Goal: Transaction & Acquisition: Obtain resource

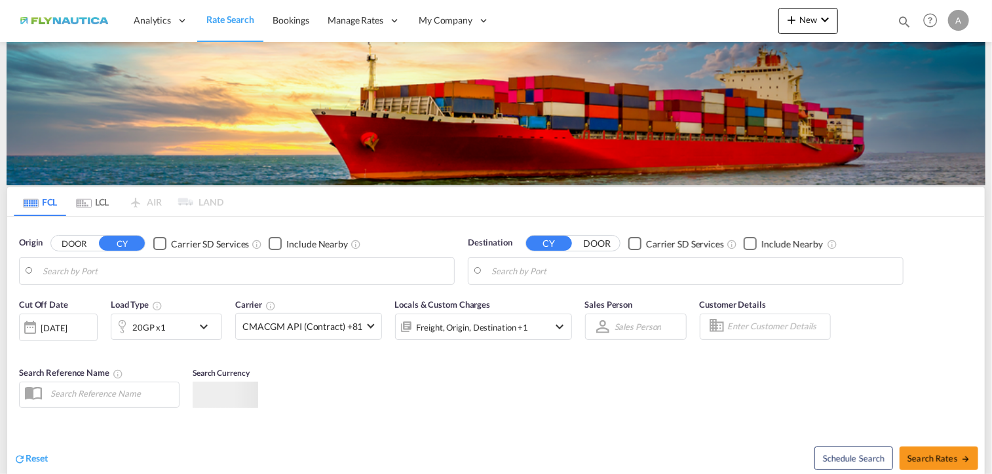
type input "[GEOGRAPHIC_DATA], [GEOGRAPHIC_DATA]"
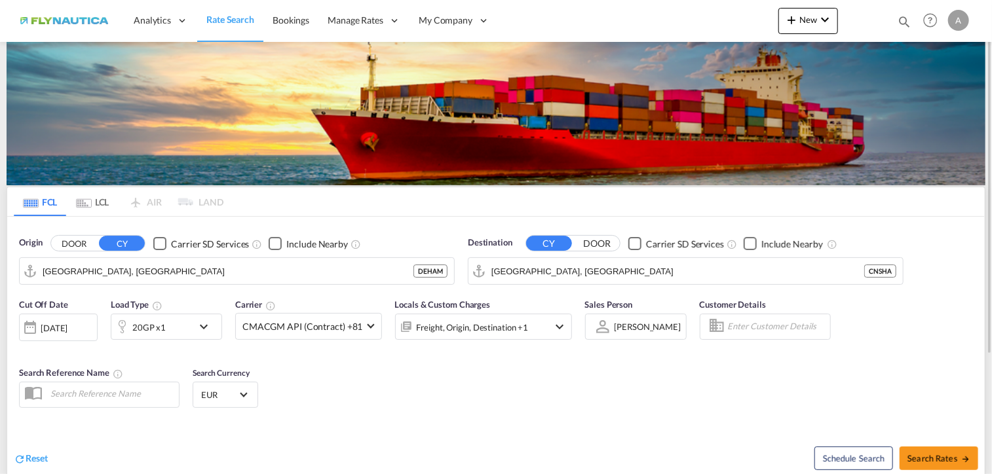
drag, startPoint x: 88, startPoint y: 202, endPoint x: 104, endPoint y: 229, distance: 31.4
click at [88, 202] on md-icon "Use the left and right arrow keys to navigate between tabs" at bounding box center [84, 204] width 16 height 10
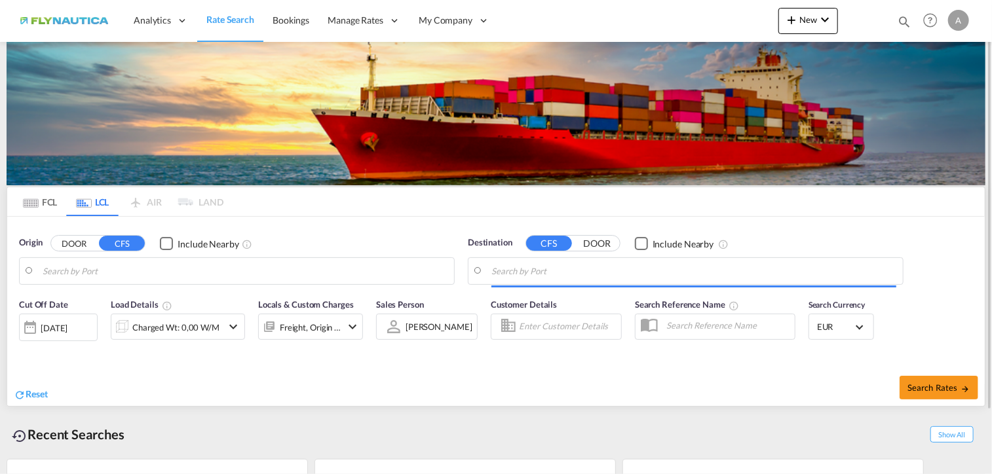
click at [82, 237] on button "DOOR" at bounding box center [74, 244] width 46 height 15
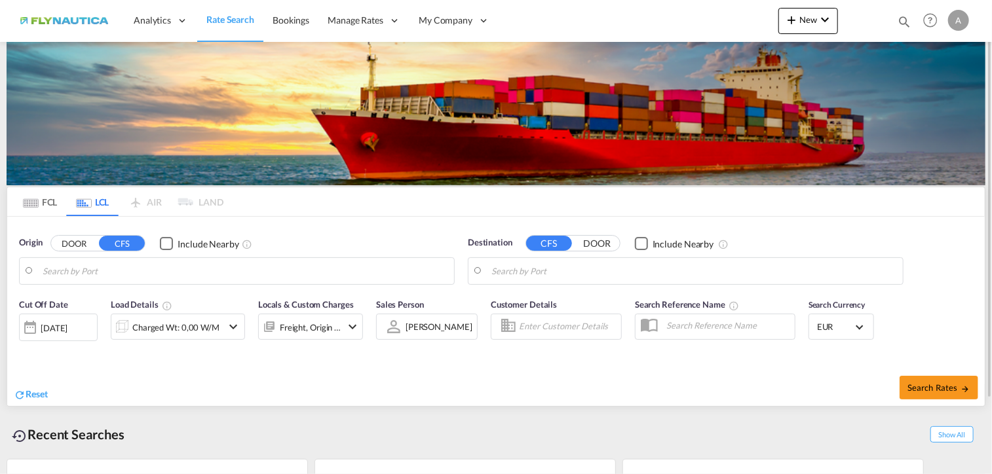
click at [115, 271] on body "Analytics Dashboard Rate Search Bookings Manage Rates My Rate Files" at bounding box center [496, 237] width 992 height 474
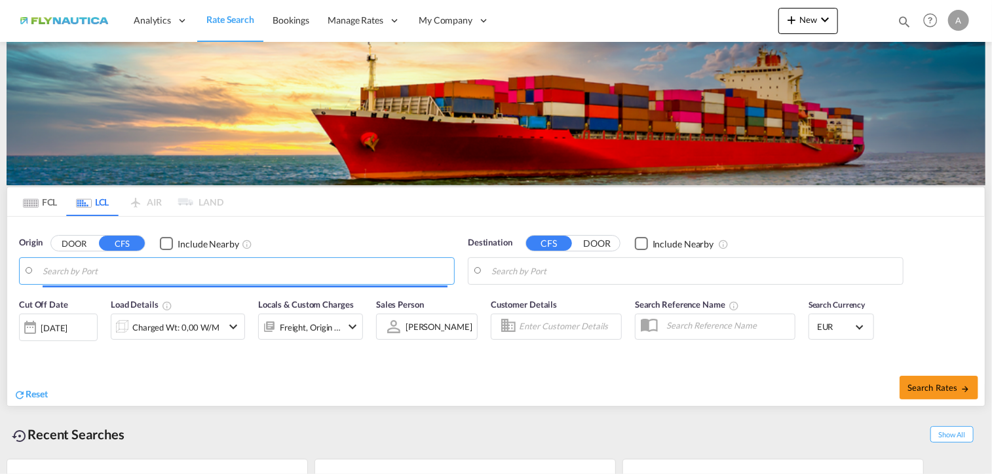
click at [74, 455] on body "Analytics Dashboard Rate Search Bookings Manage Rates My Rate Files" at bounding box center [496, 237] width 992 height 474
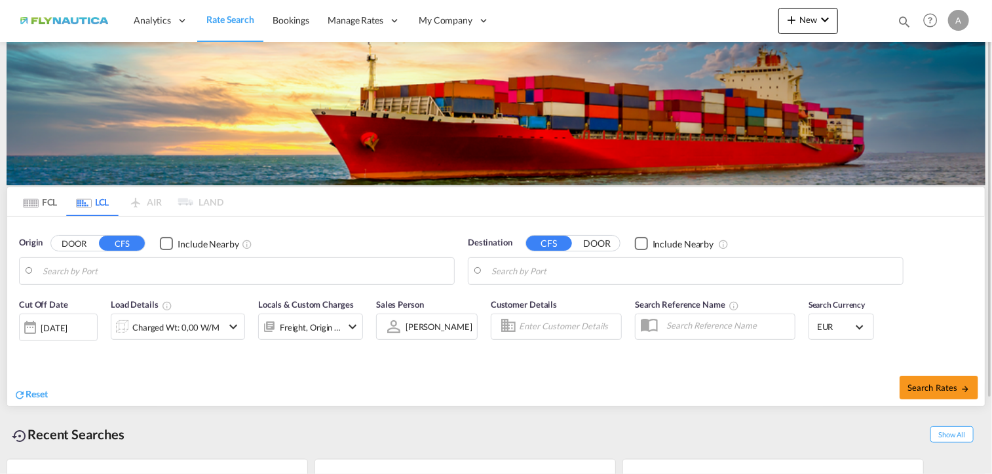
click at [73, 244] on button "DOOR" at bounding box center [74, 244] width 46 height 15
click at [117, 272] on body "Analytics Dashboard Rate Search Bookings Manage Rates My Rate Files" at bounding box center [496, 237] width 992 height 474
click at [96, 268] on body "Analytics Dashboard Rate Search Bookings Manage Rates My Rate Files" at bounding box center [496, 237] width 992 height 474
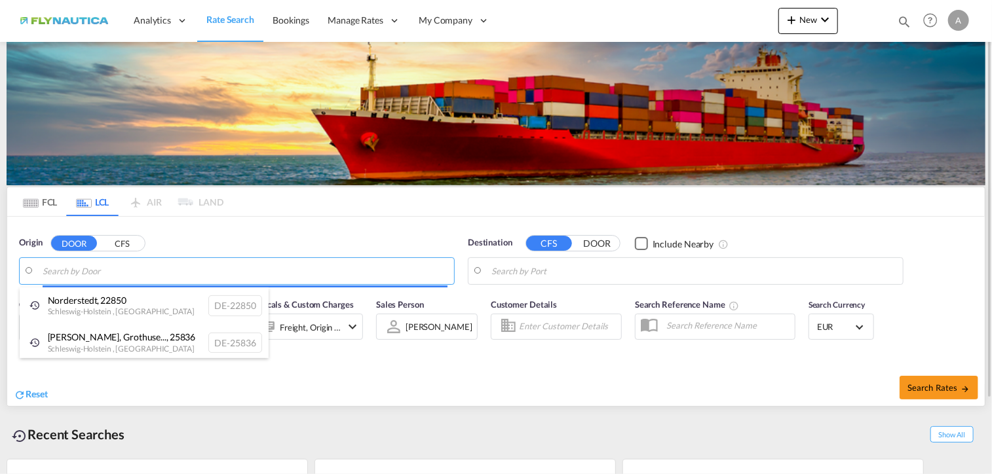
click at [83, 272] on body "Analytics Dashboard Rate Search Bookings Manage Rates My Rate Files" at bounding box center [496, 237] width 992 height 474
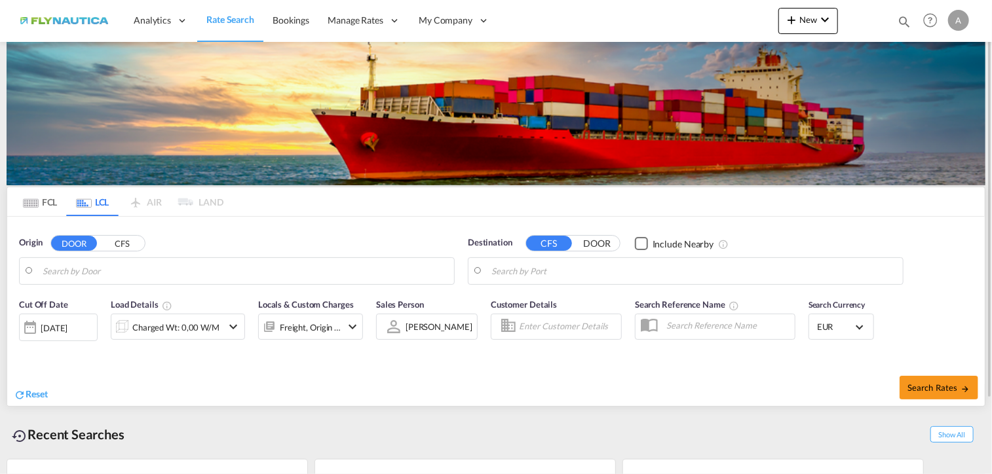
click at [89, 273] on body "Analytics Dashboard Rate Search Bookings Manage Rates My Rate Files" at bounding box center [496, 237] width 992 height 474
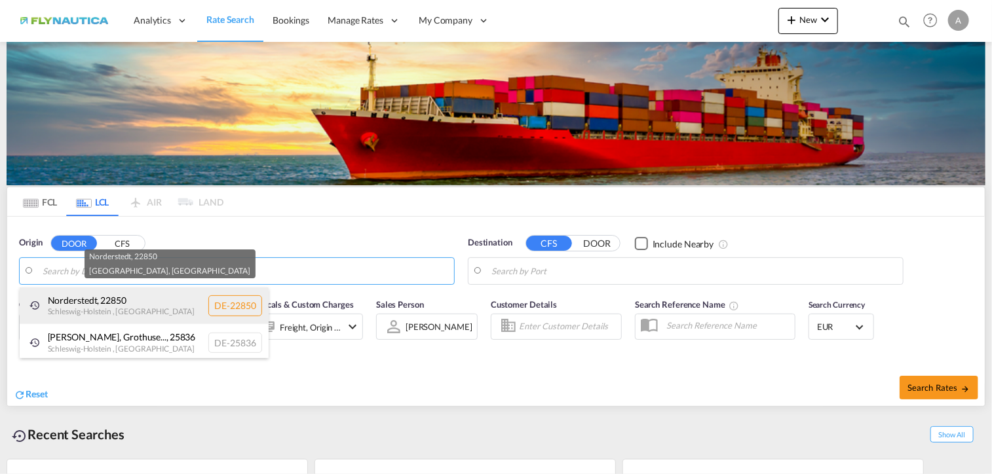
click at [87, 301] on div "Norderstedt , [GEOGRAPHIC_DATA] , [GEOGRAPHIC_DATA] DE-22850" at bounding box center [144, 306] width 249 height 37
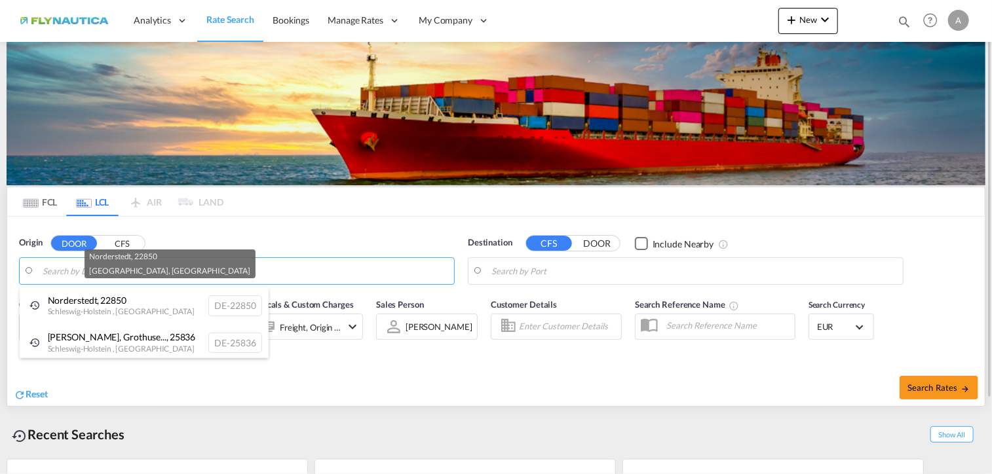
type input "DE-22850, [GEOGRAPHIC_DATA], [GEOGRAPHIC_DATA]"
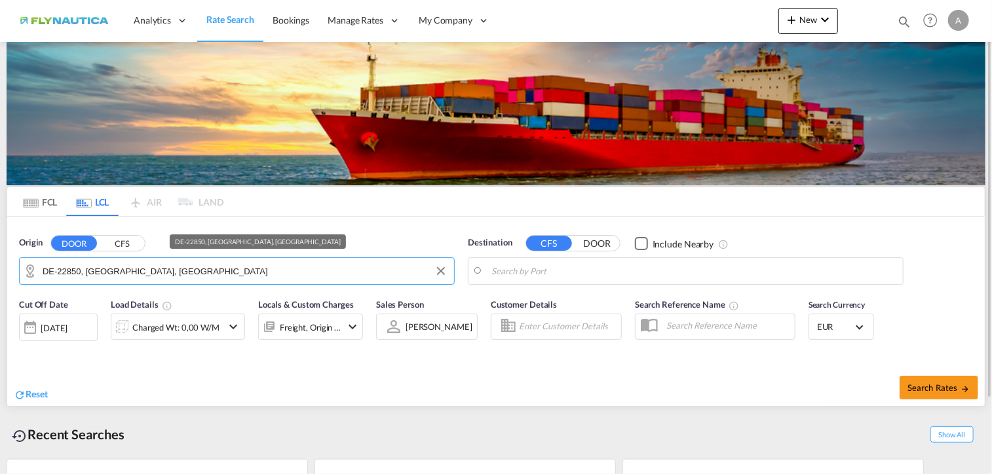
click at [258, 280] on input "DE-22850, [GEOGRAPHIC_DATA], [GEOGRAPHIC_DATA]" at bounding box center [245, 271] width 405 height 20
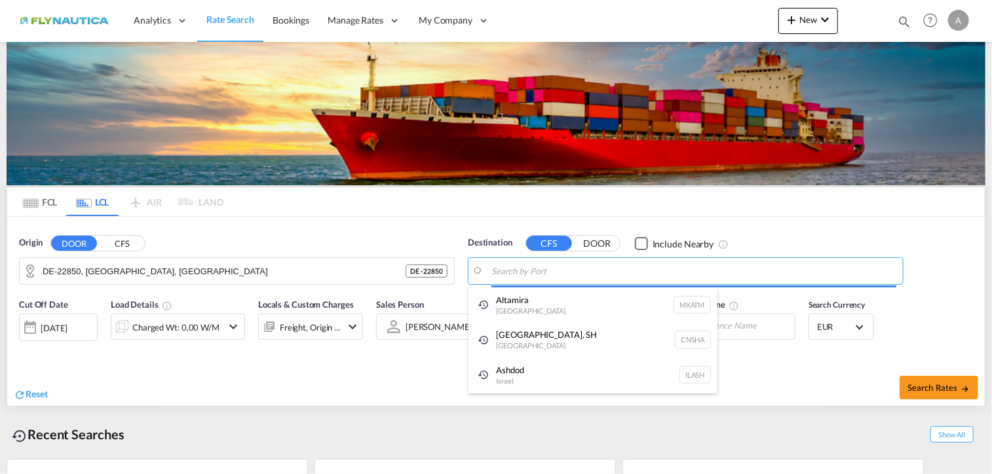
click at [576, 274] on body "Analytics Dashboard Rate Search Bookings Manage Rates My Rate Files" at bounding box center [496, 237] width 992 height 474
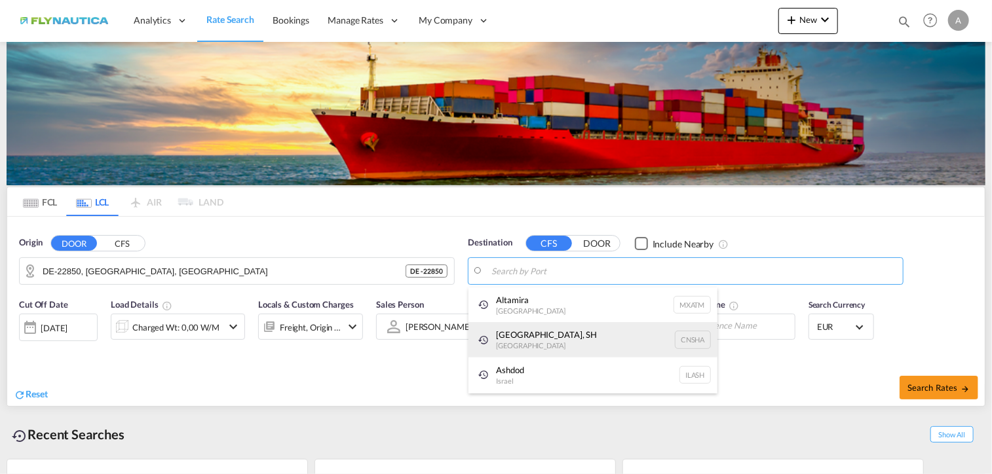
click at [533, 344] on div "[GEOGRAPHIC_DATA], SH [GEOGRAPHIC_DATA] [GEOGRAPHIC_DATA]" at bounding box center [593, 339] width 249 height 35
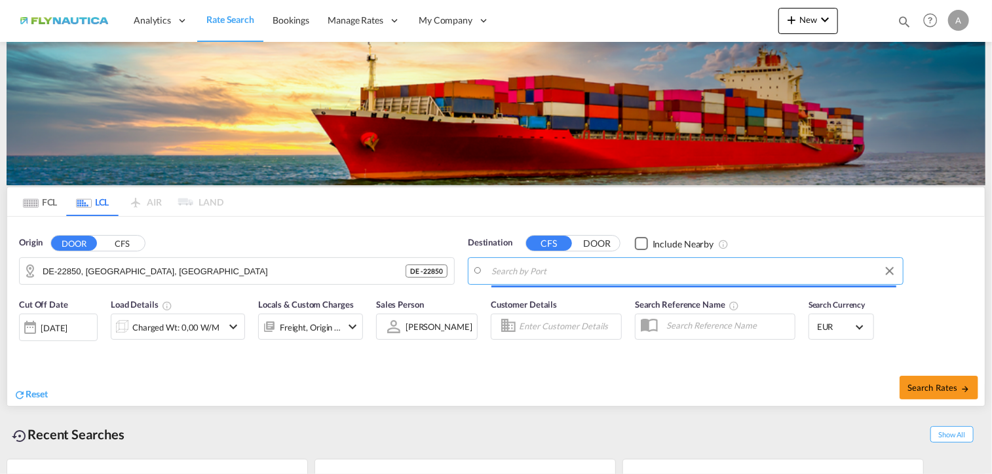
type input "[GEOGRAPHIC_DATA], SH, CNSHA"
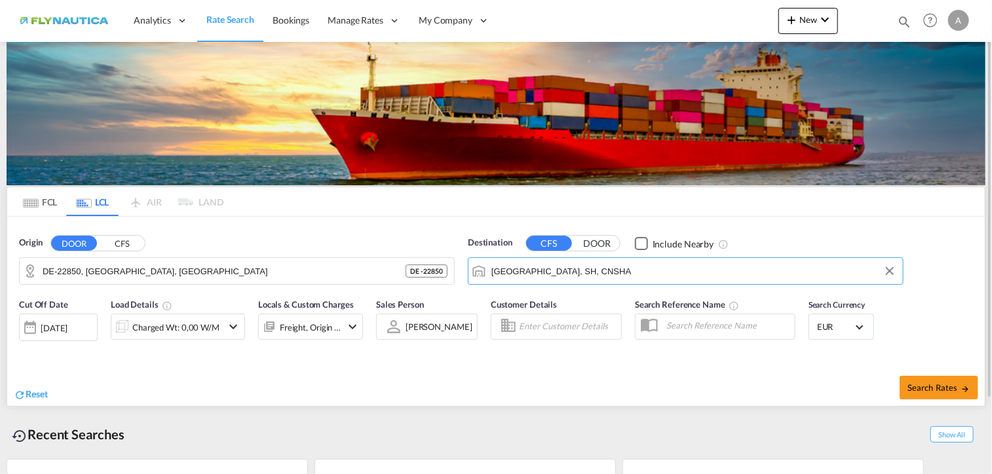
click at [208, 330] on div "Charged Wt: 0,00 W/M" at bounding box center [175, 327] width 87 height 18
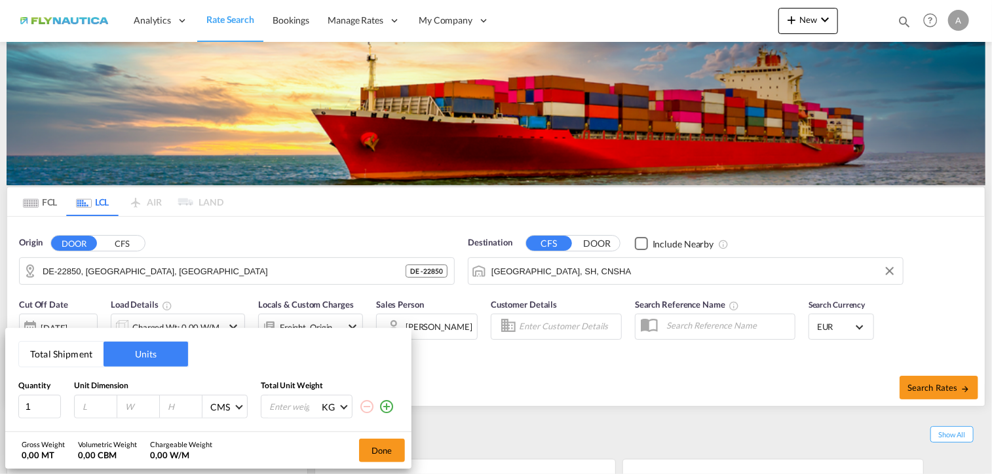
click at [94, 402] on input "number" at bounding box center [98, 407] width 35 height 12
type input "120"
type input "80"
type input "120"
type input "200"
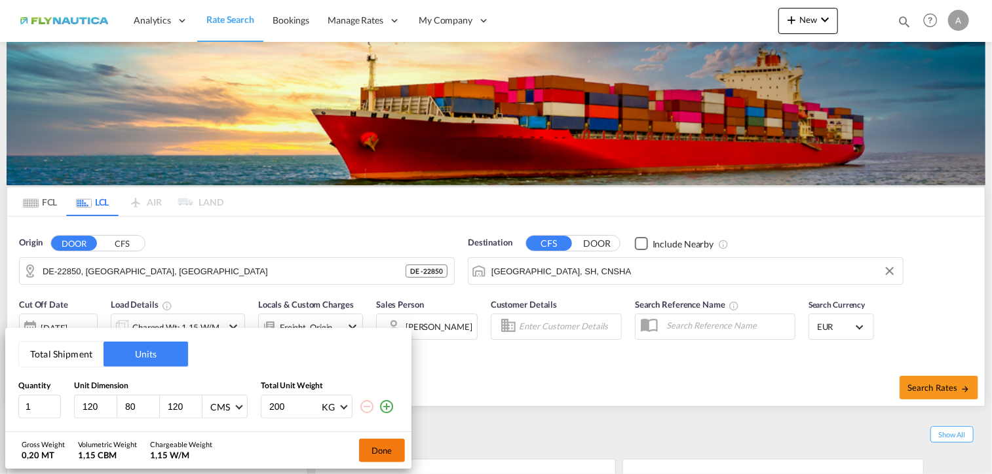
click at [395, 448] on button "Done" at bounding box center [382, 451] width 46 height 24
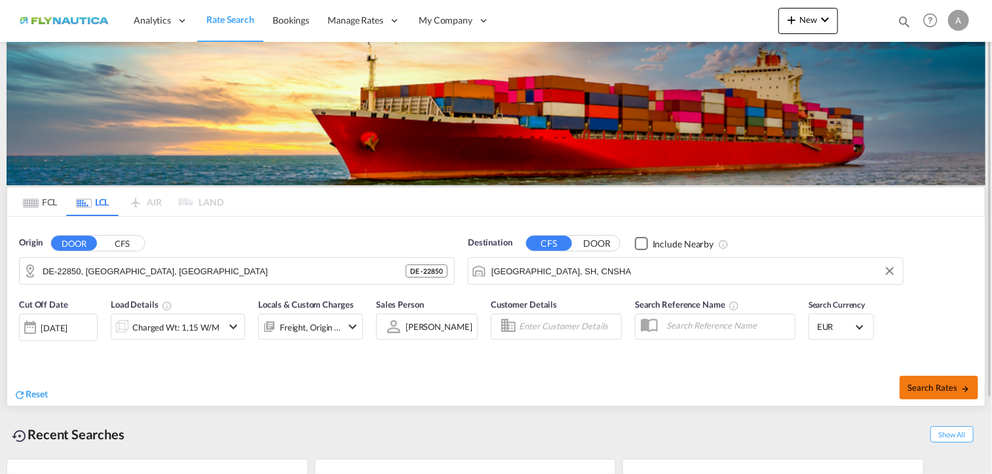
click at [943, 390] on span "Search Rates" at bounding box center [939, 388] width 63 height 10
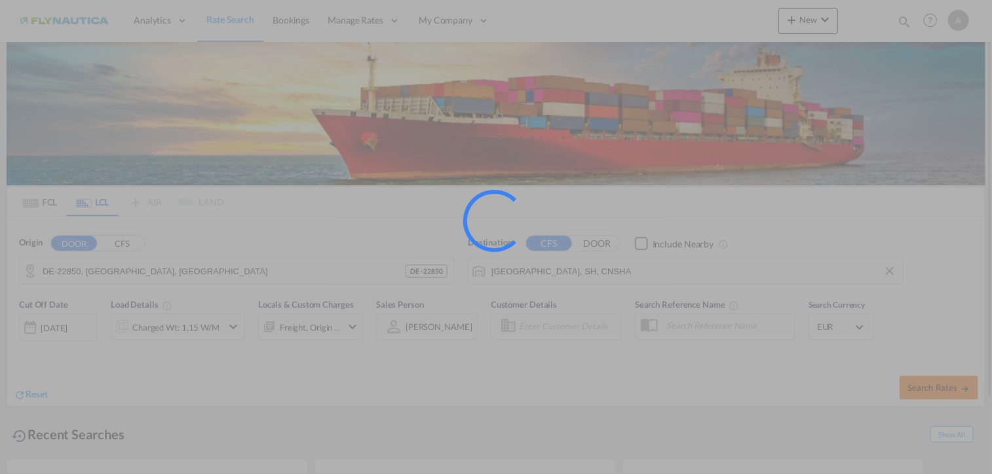
type input "22850 to CNSHA / [DATE]"
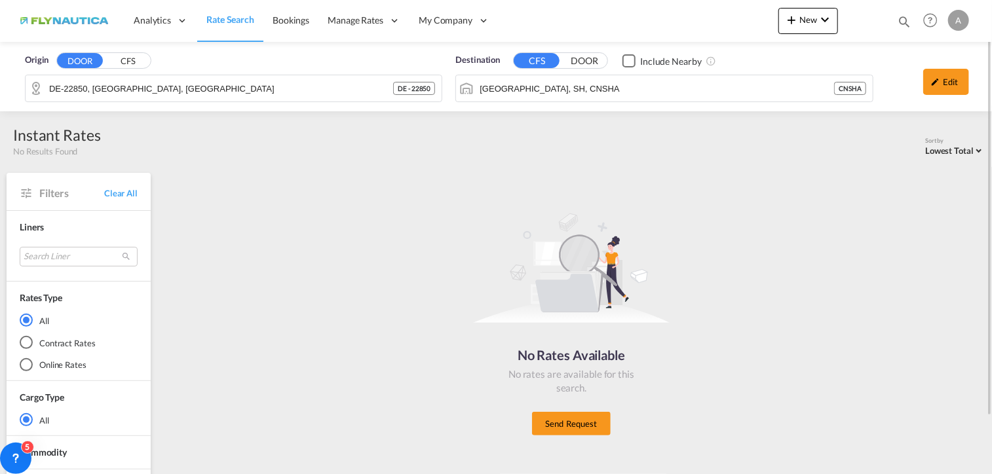
click at [955, 24] on div "A" at bounding box center [958, 20] width 21 height 21
click at [792, 214] on md-backdrop at bounding box center [496, 237] width 992 height 474
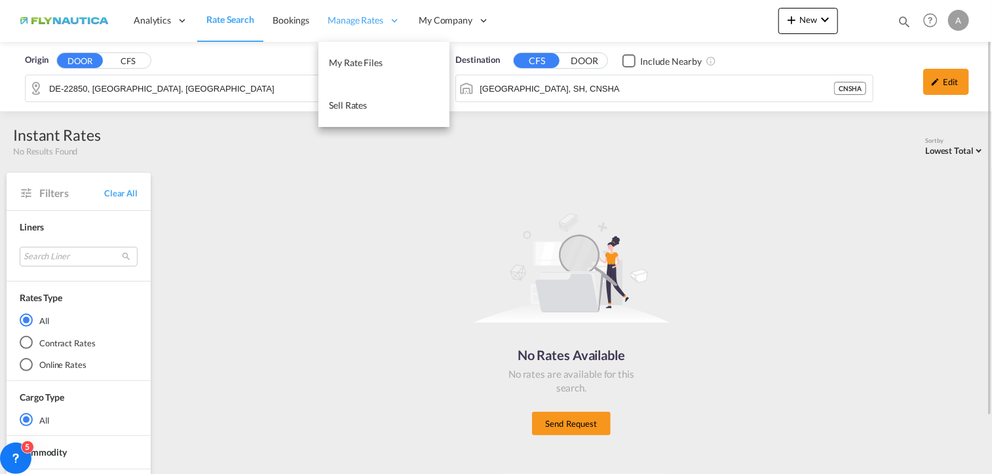
click at [397, 20] on icon at bounding box center [395, 20] width 12 height 12
